Goal: Communication & Community: Answer question/provide support

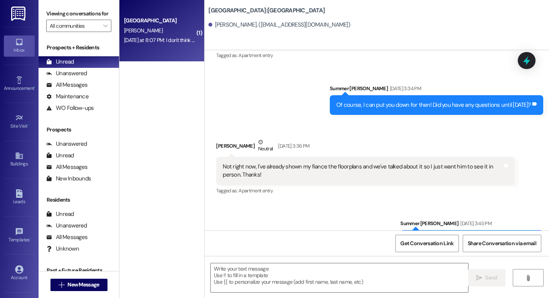
click at [153, 43] on div "[DATE] at 8:07 PM: I don't think so! Thank you [DATE] at 8:07 PM: I don't think…" at bounding box center [173, 40] width 99 height 7
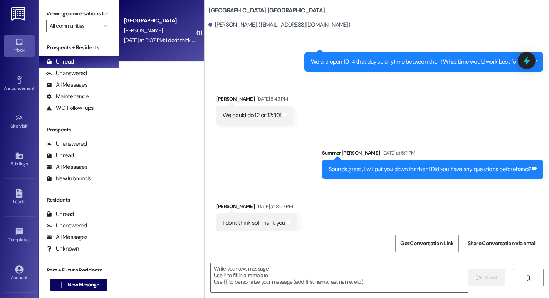
scroll to position [281, 0]
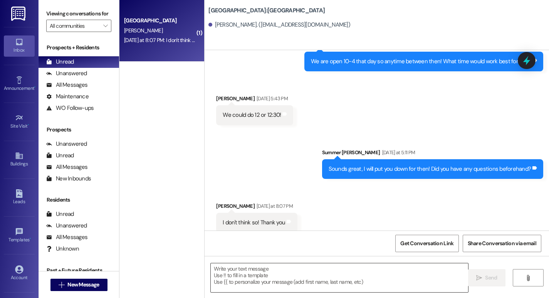
click at [263, 266] on textarea at bounding box center [339, 277] width 257 height 29
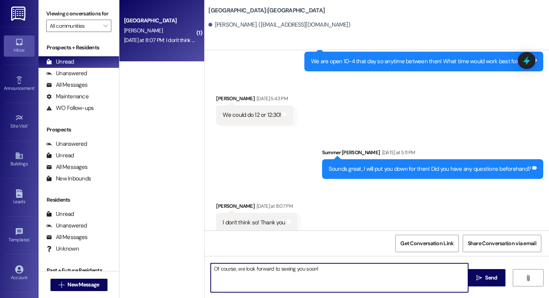
type textarea "Of course, we look forward to seeing you soon!"
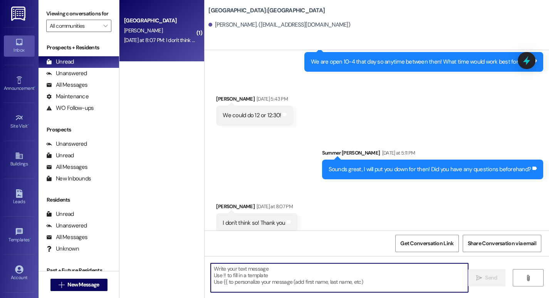
scroll to position [334, 0]
